Goal: Navigation & Orientation: Understand site structure

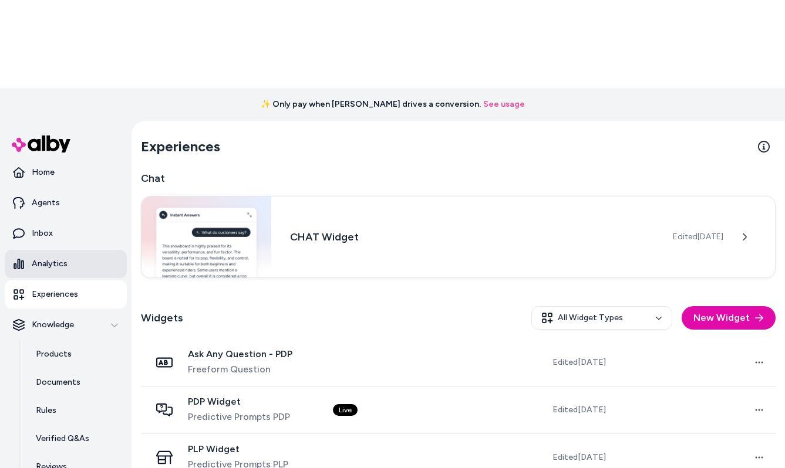
scroll to position [40, 0]
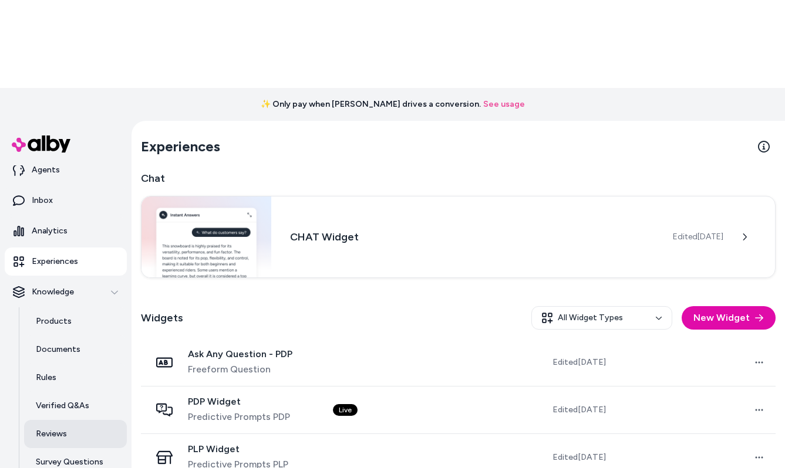
click at [73, 420] on link "Reviews" at bounding box center [75, 434] width 103 height 28
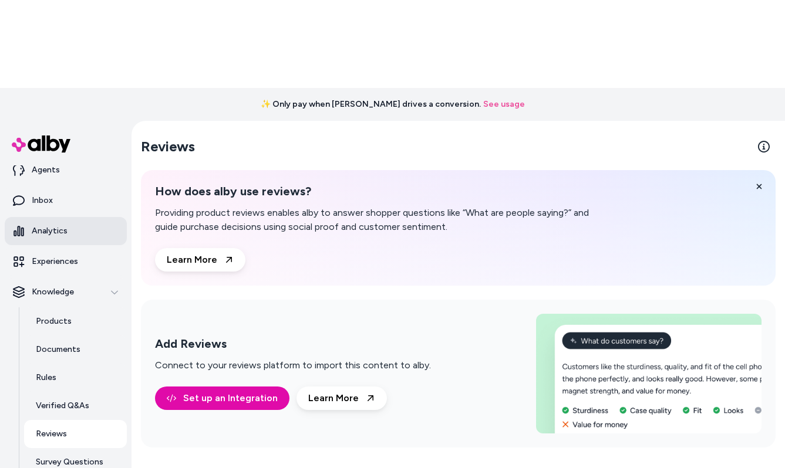
click at [42, 225] on p "Analytics" at bounding box center [50, 231] width 36 height 12
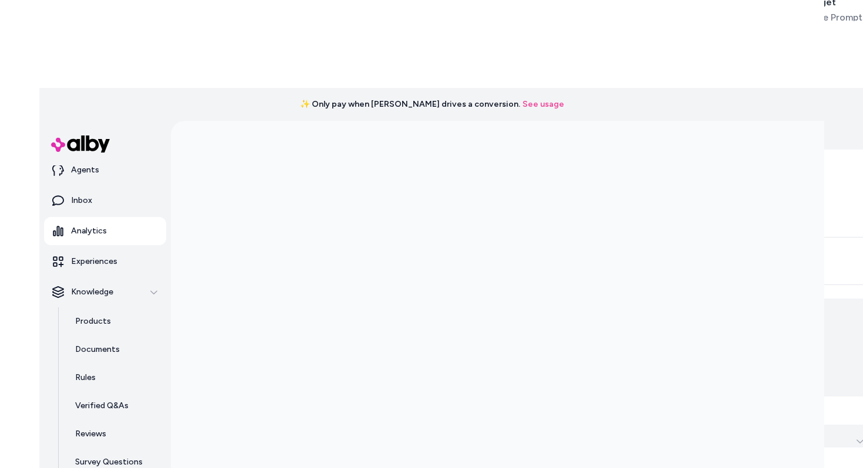
scroll to position [33, 0]
